Goal: Book appointment/travel/reservation

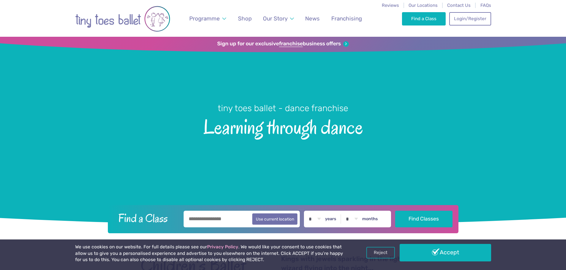
click at [207, 217] on input "text" at bounding box center [242, 219] width 116 height 17
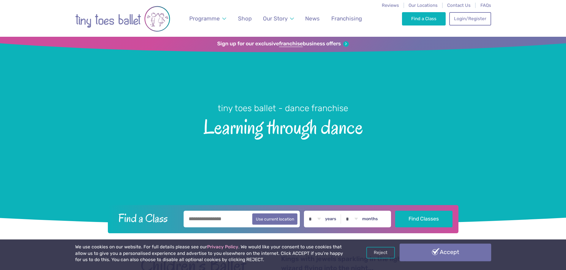
click at [457, 252] on link "Accept" at bounding box center [444, 252] width 91 height 17
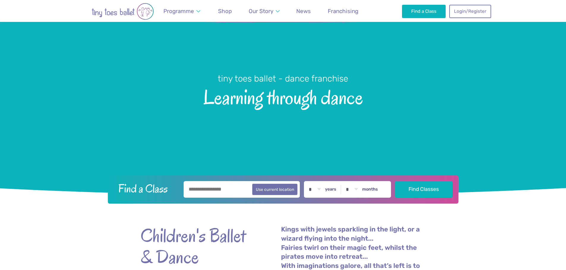
click at [208, 193] on input "text" at bounding box center [242, 189] width 116 height 17
type input "********"
click at [323, 191] on select "* * * * * * * * * * ** ** **" at bounding box center [314, 189] width 18 height 17
select select "*"
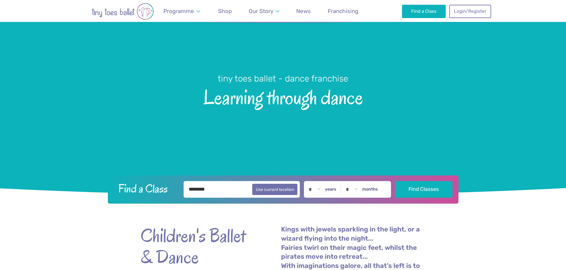
click at [310, 181] on select "* * * * * * * * * * ** ** **" at bounding box center [314, 189] width 18 height 17
click at [354, 188] on select "* * * * * * * * * * ** **" at bounding box center [351, 189] width 18 height 17
select select "*"
click at [347, 181] on select "* * * * * * * * * * ** **" at bounding box center [351, 189] width 18 height 17
click at [415, 189] on button "Find Classes" at bounding box center [423, 189] width 57 height 17
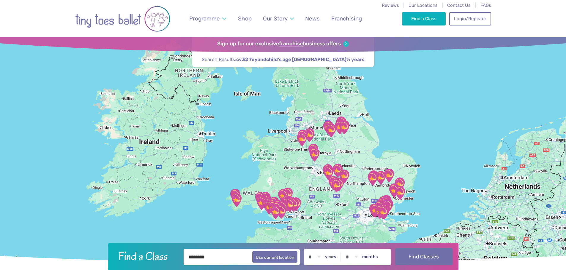
click at [417, 255] on button "Find Classes" at bounding box center [423, 257] width 57 height 17
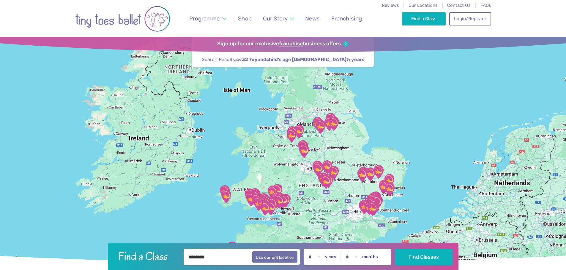
drag, startPoint x: 358, startPoint y: 188, endPoint x: 325, endPoint y: 180, distance: 34.2
click at [325, 180] on div at bounding box center [283, 150] width 566 height 226
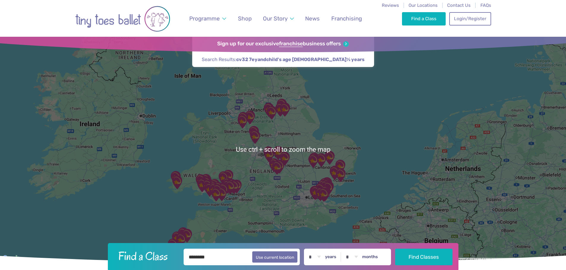
click at [294, 175] on div at bounding box center [283, 150] width 566 height 226
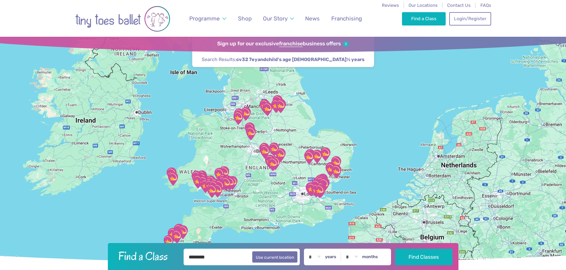
drag, startPoint x: 311, startPoint y: 166, endPoint x: 281, endPoint y: 147, distance: 35.5
click at [281, 147] on div at bounding box center [283, 150] width 566 height 226
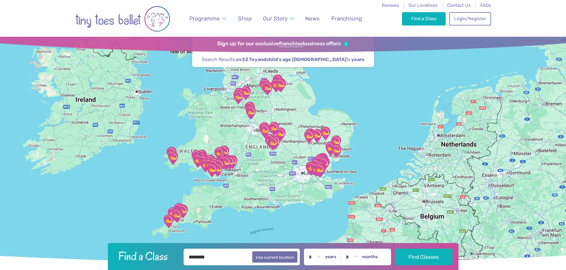
drag, startPoint x: 431, startPoint y: 132, endPoint x: 451, endPoint y: 132, distance: 19.6
click at [451, 132] on div at bounding box center [283, 150] width 566 height 226
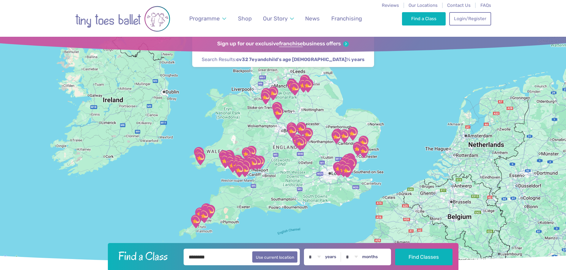
click at [523, 163] on div at bounding box center [283, 150] width 566 height 226
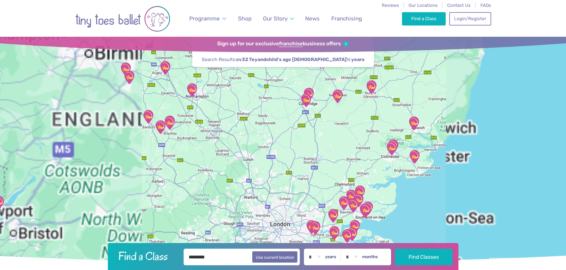
drag, startPoint x: 259, startPoint y: 168, endPoint x: 369, endPoint y: 145, distance: 112.1
click at [369, 145] on div at bounding box center [283, 150] width 566 height 226
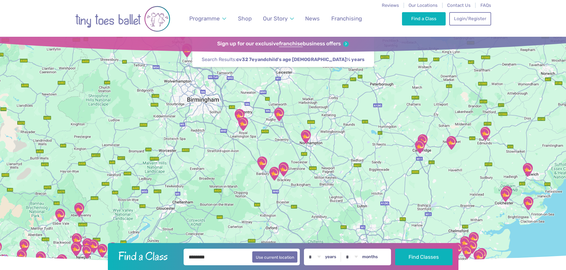
drag, startPoint x: 278, startPoint y: 153, endPoint x: 313, endPoint y: 216, distance: 72.2
click at [313, 216] on div at bounding box center [283, 150] width 566 height 226
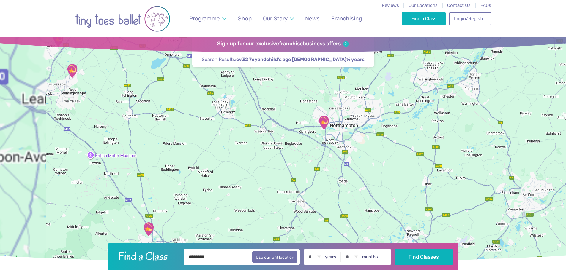
drag, startPoint x: 196, startPoint y: 134, endPoint x: 337, endPoint y: 154, distance: 142.7
click at [337, 154] on div at bounding box center [283, 150] width 566 height 226
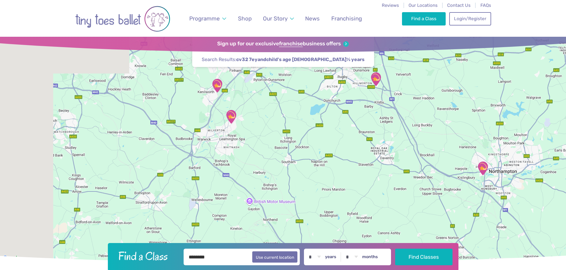
drag, startPoint x: 221, startPoint y: 137, endPoint x: 315, endPoint y: 185, distance: 105.7
click at [315, 185] on div at bounding box center [283, 150] width 566 height 226
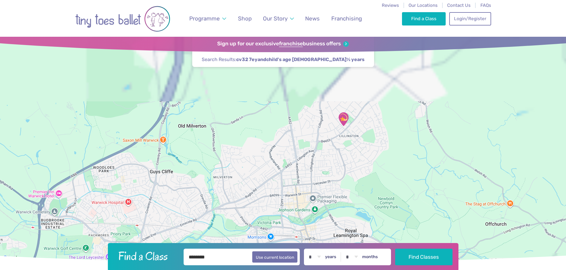
drag, startPoint x: 359, startPoint y: 120, endPoint x: 284, endPoint y: 213, distance: 119.4
click at [284, 213] on div at bounding box center [283, 150] width 566 height 226
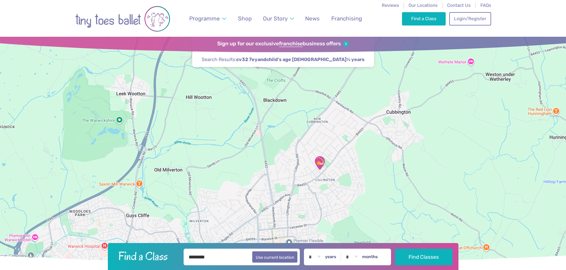
drag, startPoint x: 347, startPoint y: 187, endPoint x: 329, endPoint y: 181, distance: 19.3
click at [330, 182] on div at bounding box center [283, 150] width 566 height 226
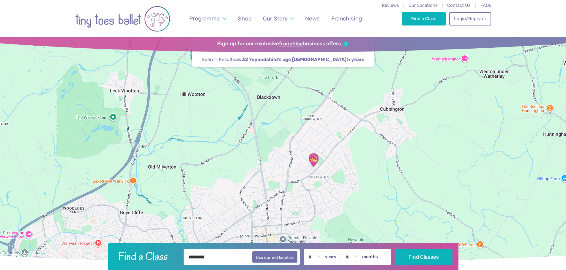
click at [314, 156] on img "Lillington Social Club" at bounding box center [313, 161] width 20 height 20
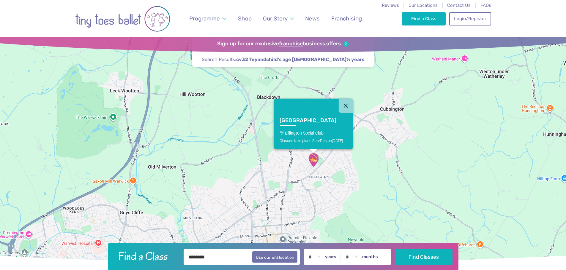
click at [307, 142] on div "Classes take place Sep-Dec on Sunday" at bounding box center [312, 140] width 67 height 4
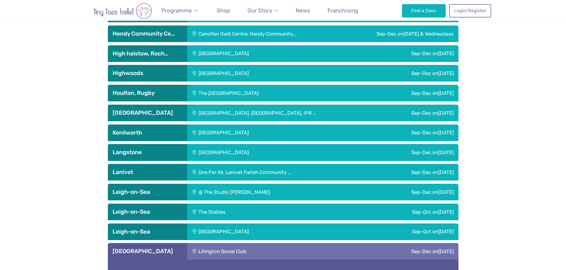
scroll to position [930, 0]
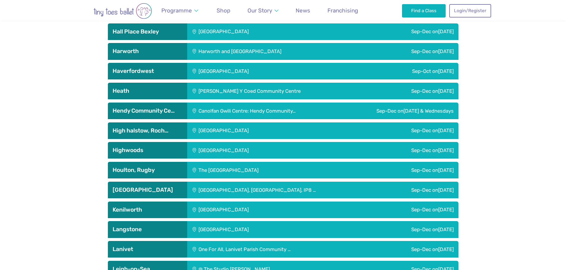
click at [149, 210] on h3 "Kenilworth" at bounding box center [148, 210] width 70 height 7
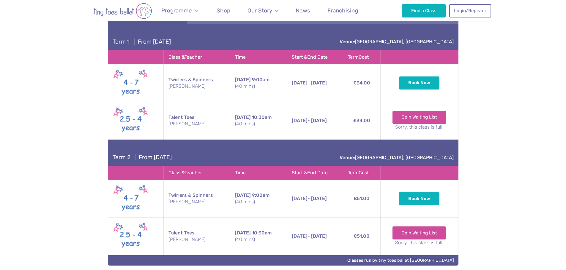
scroll to position [1553, 0]
